Goal: Find specific page/section: Find specific page/section

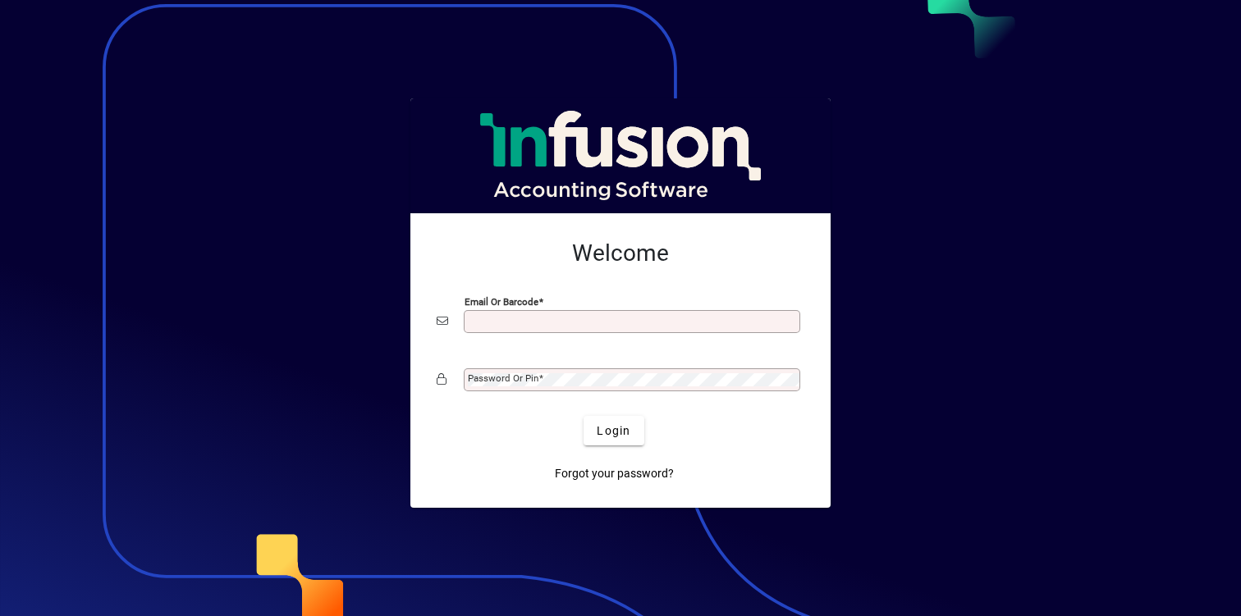
click at [502, 321] on input "Email or Barcode" at bounding box center [634, 321] width 332 height 13
type input "**********"
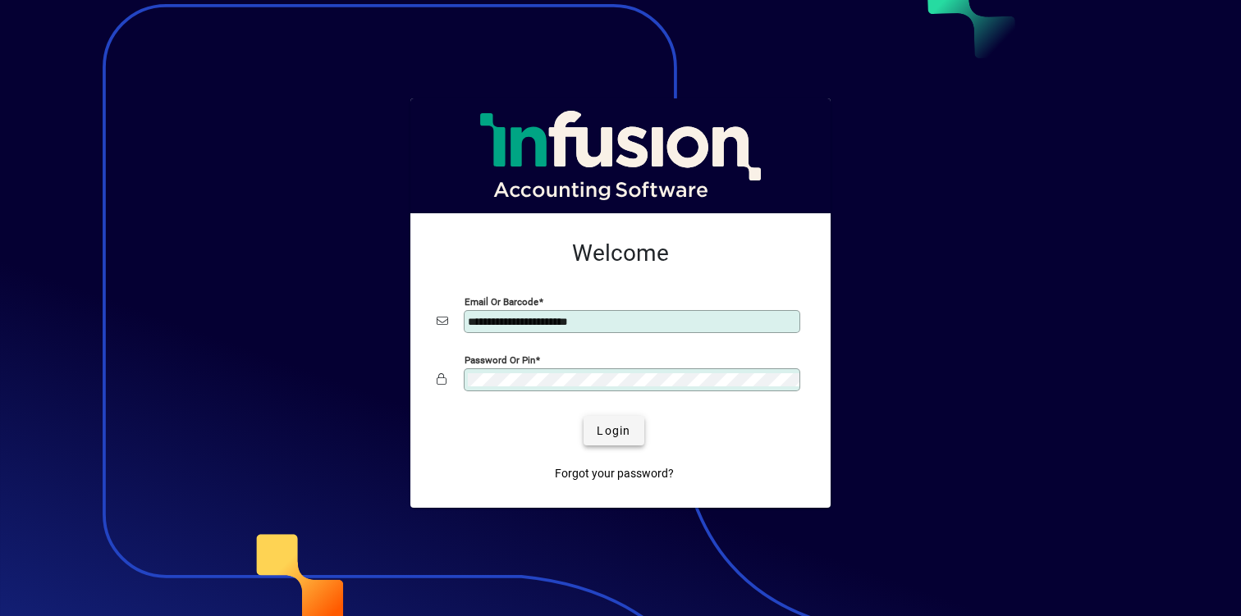
click at [624, 447] on span "submit" at bounding box center [614, 430] width 60 height 39
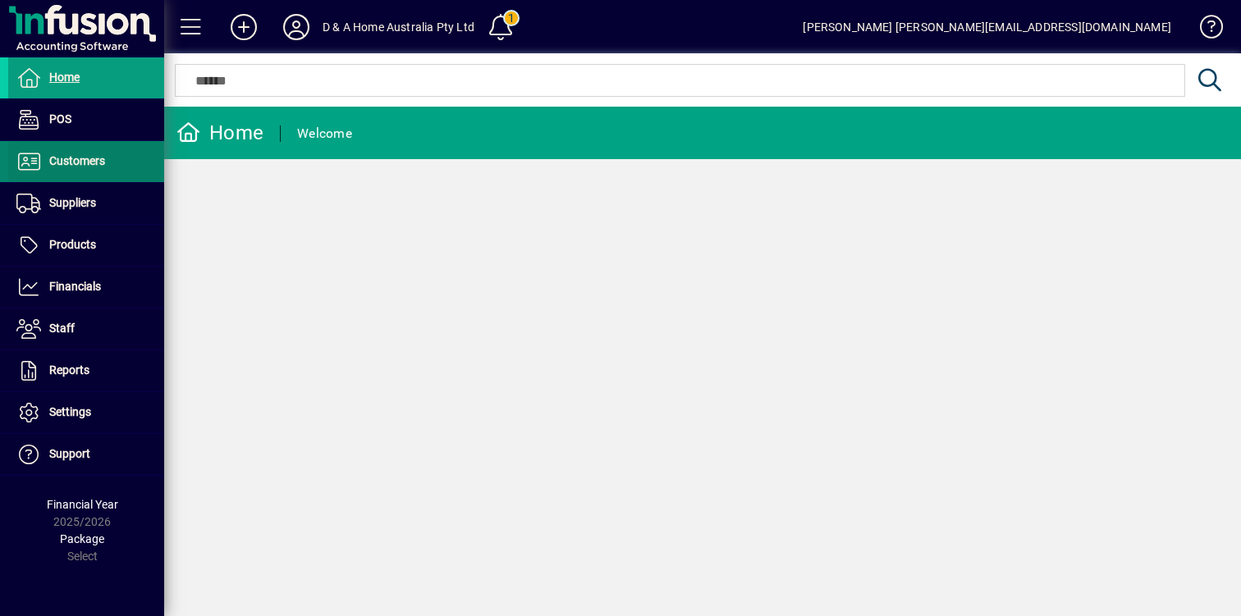
click at [93, 159] on span "Customers" at bounding box center [77, 160] width 56 height 13
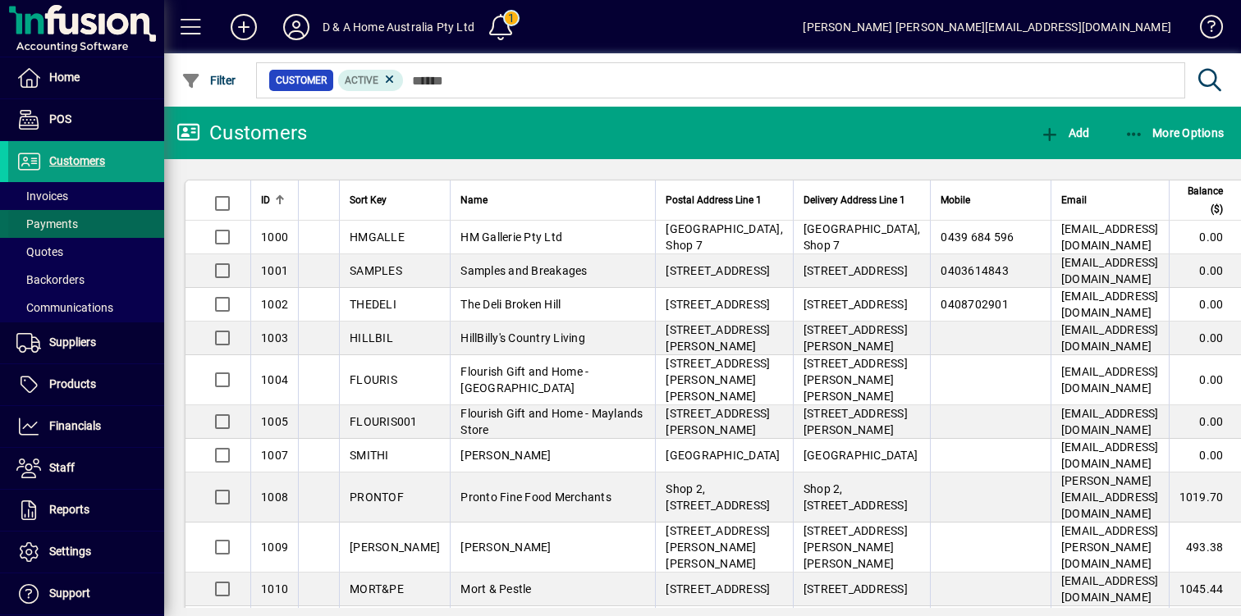
click at [107, 211] on span at bounding box center [86, 223] width 156 height 39
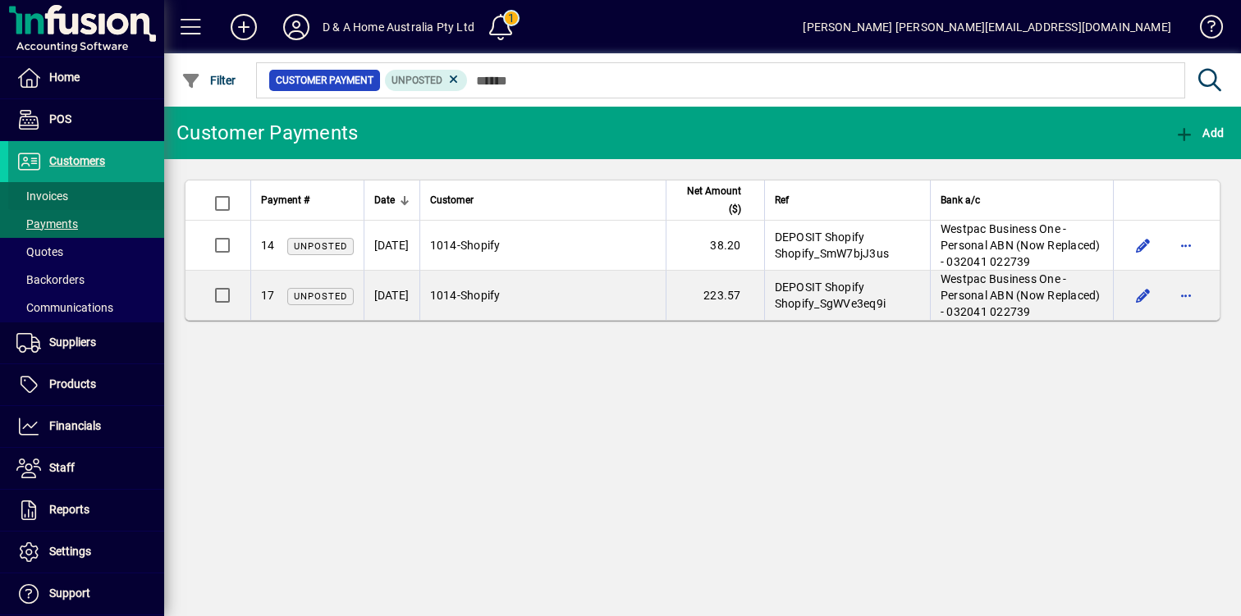
click at [110, 199] on span at bounding box center [86, 195] width 156 height 39
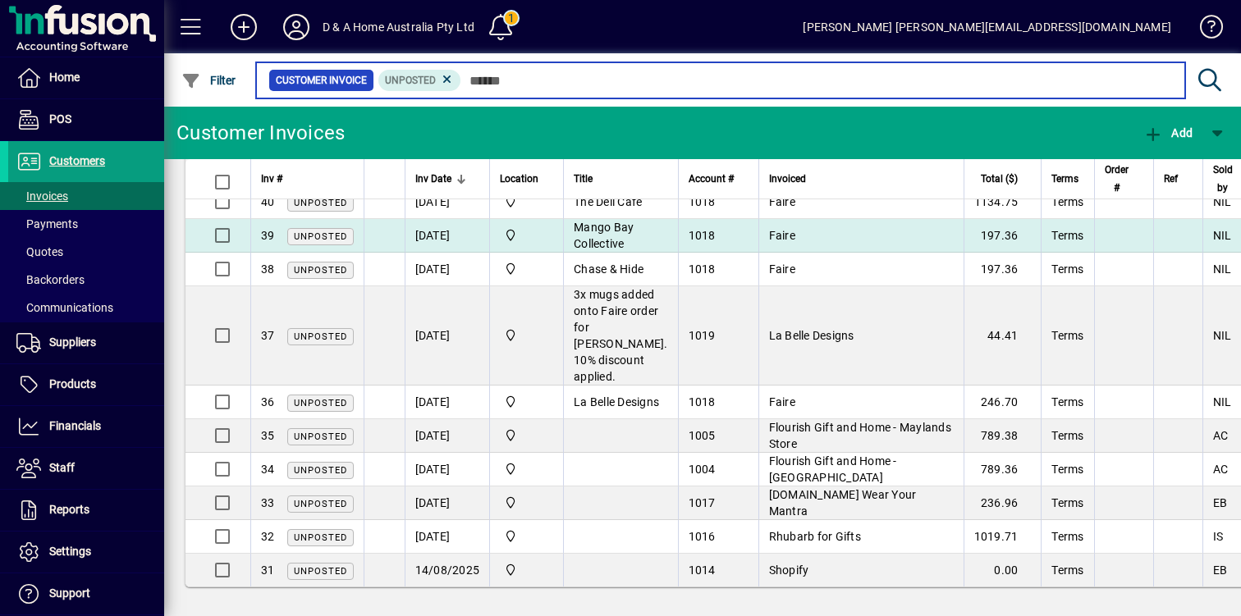
scroll to position [168, 0]
